Goal: Task Accomplishment & Management: Manage account settings

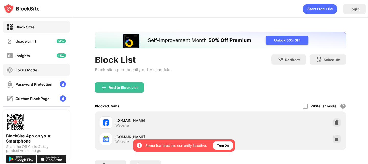
scroll to position [61, 0]
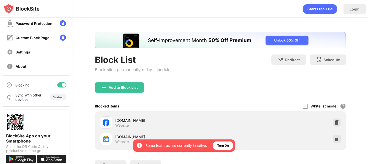
click at [57, 86] on div at bounding box center [61, 84] width 9 height 5
